Goal: Task Accomplishment & Management: Manage account settings

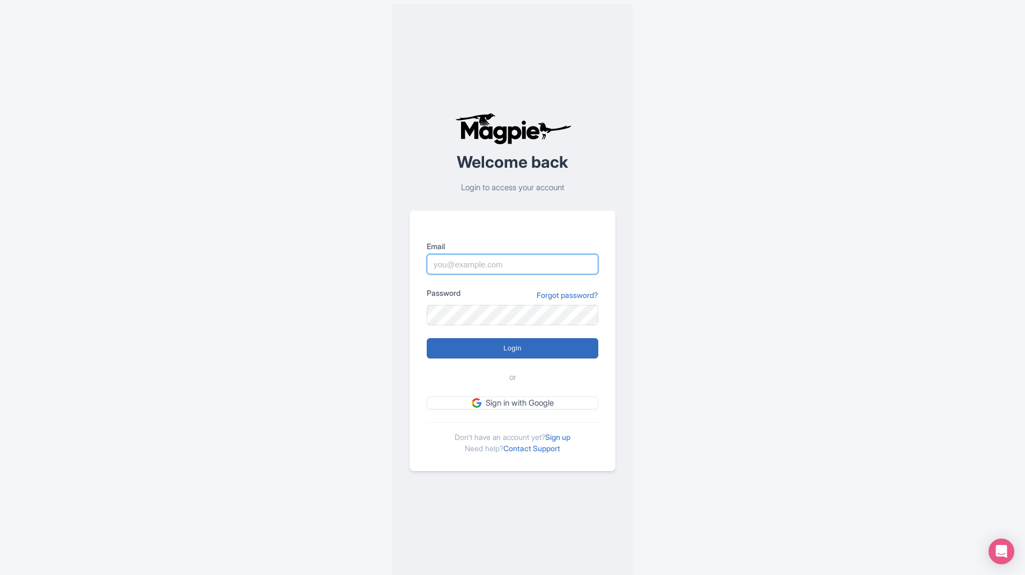
type input "sameer@tripshepherd.com"
click at [481, 347] on input "Login" at bounding box center [513, 348] width 172 height 20
type input "Logging in..."
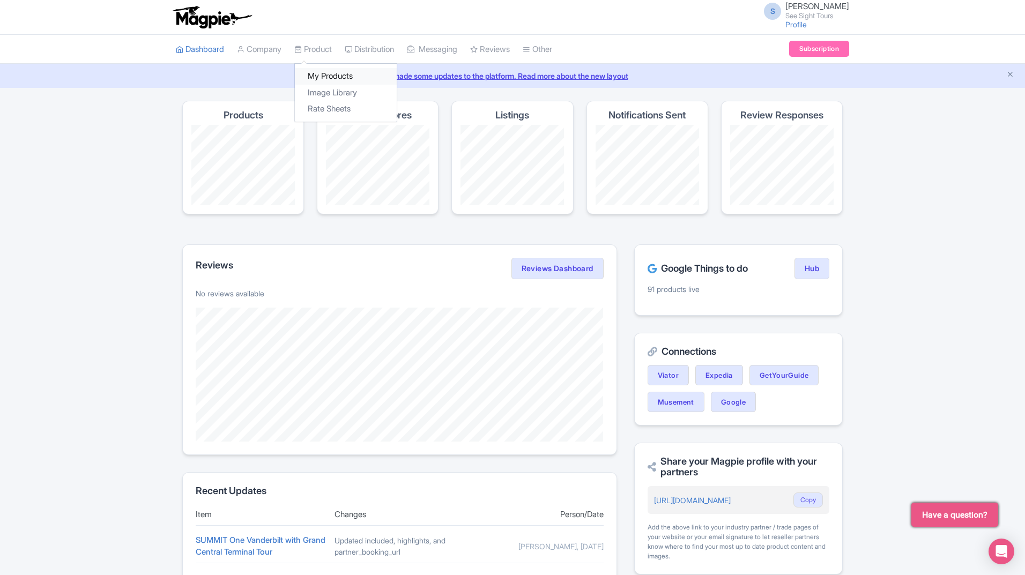
click at [324, 81] on link "My Products" at bounding box center [346, 76] width 102 height 17
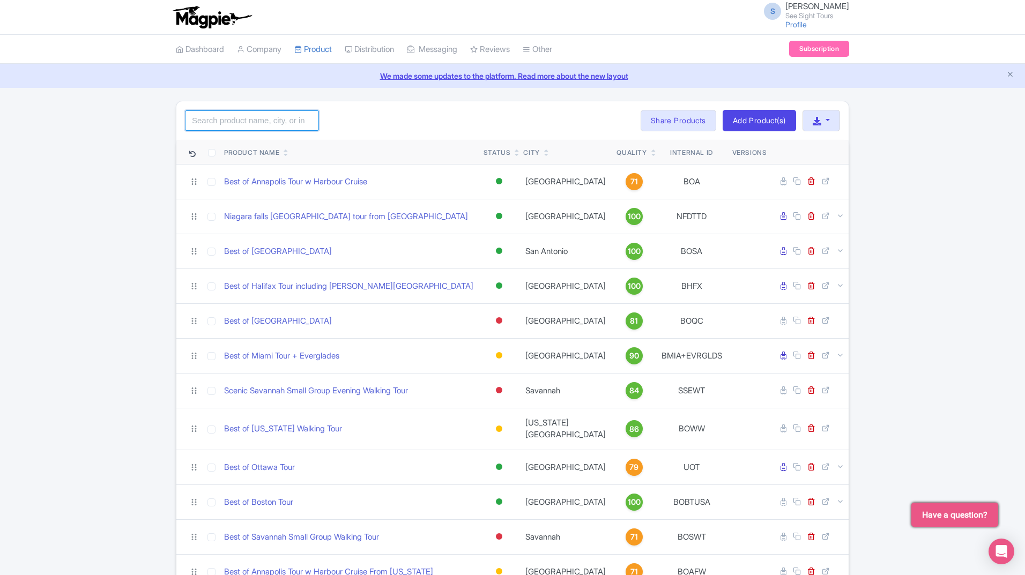
click at [255, 120] on input "search" at bounding box center [252, 120] width 134 height 20
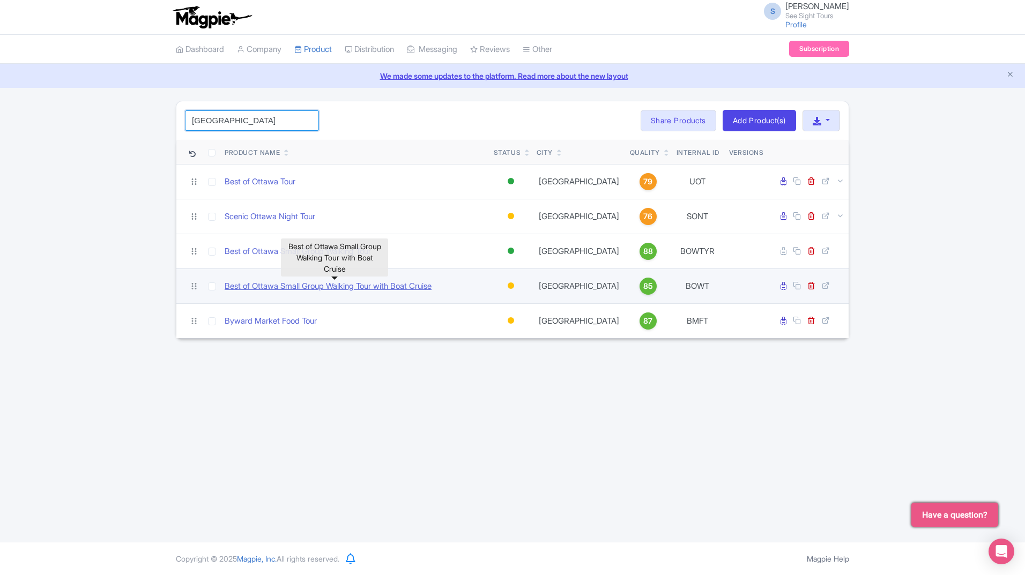
type input "ottawa"
click at [366, 284] on link "Best of Ottawa Small Group Walking Tour with Boat Cruise" at bounding box center [328, 286] width 207 height 12
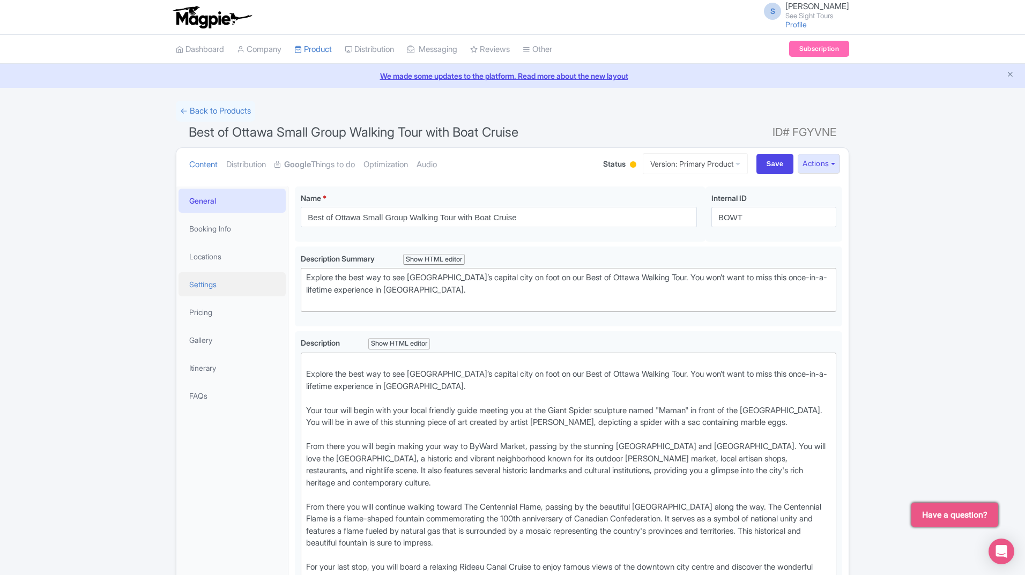
click at [211, 283] on link "Settings" at bounding box center [231, 284] width 107 height 24
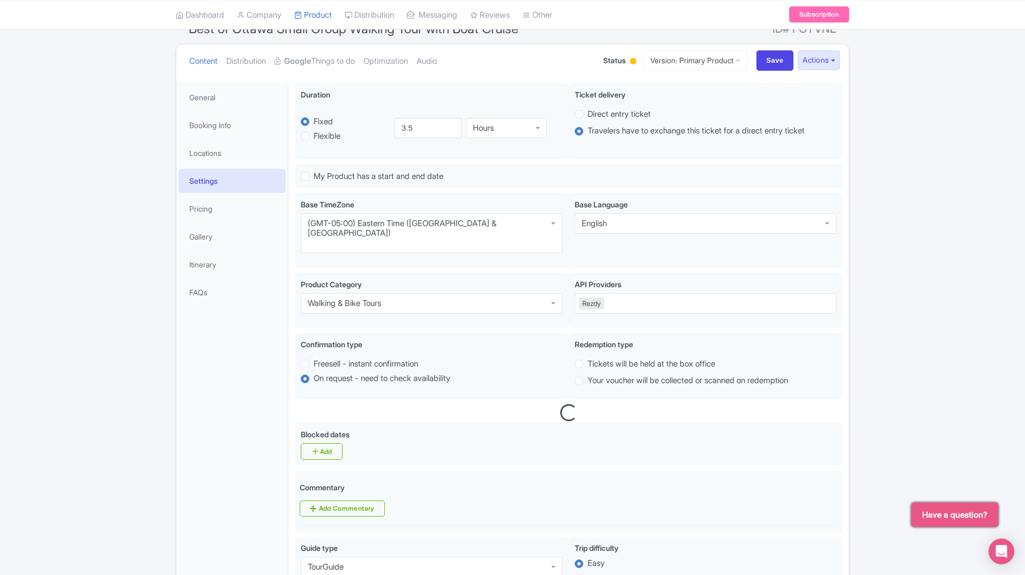
scroll to position [107, 0]
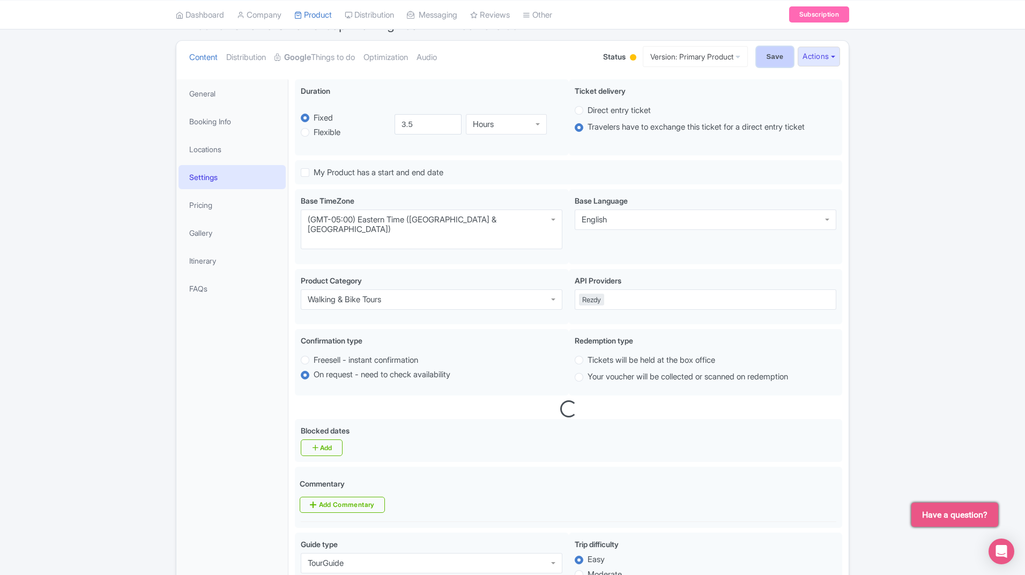
click at [763, 56] on input "Save" at bounding box center [775, 57] width 38 height 20
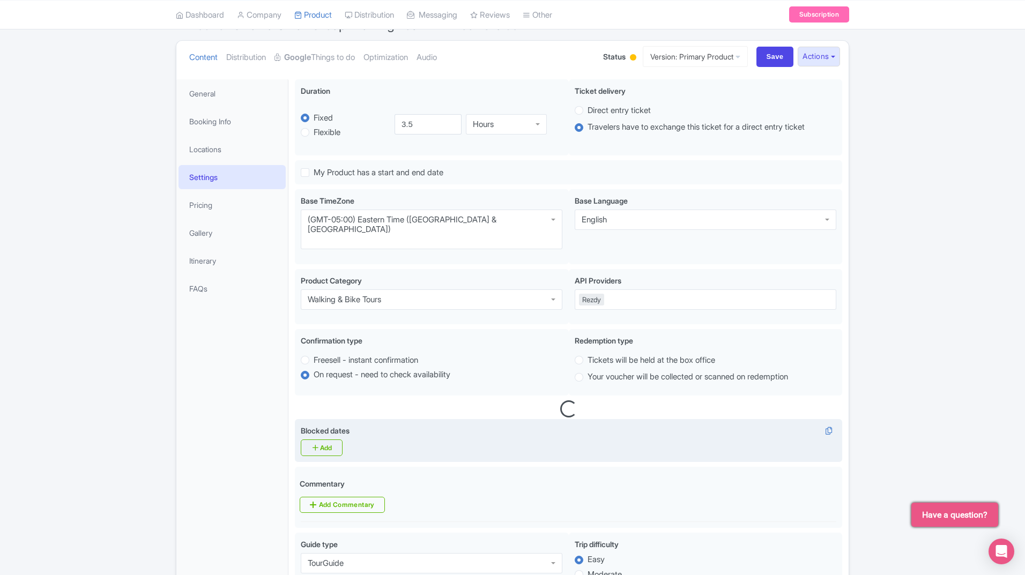
type input "Saving..."
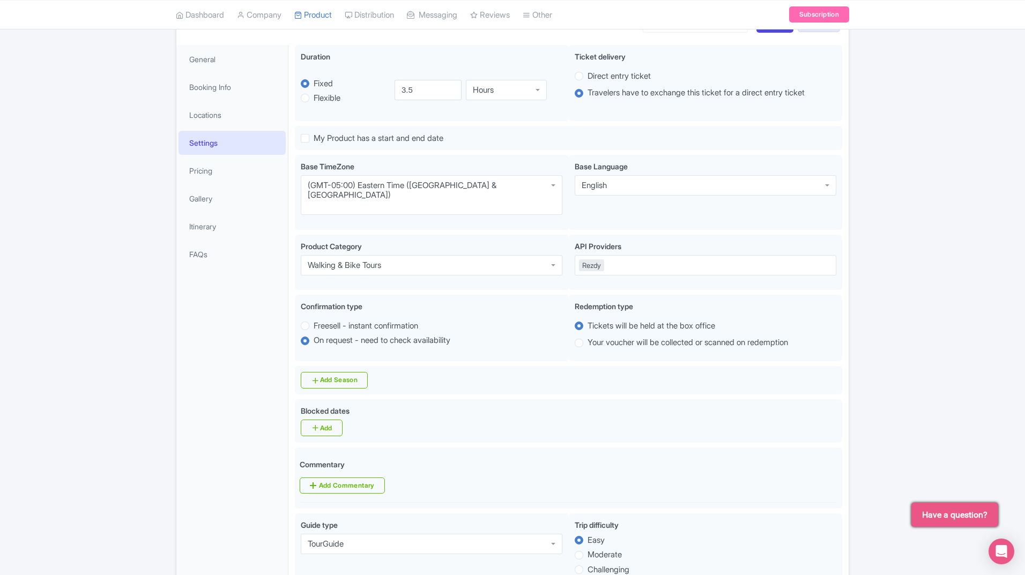
scroll to position [79, 0]
